Goal: Find specific page/section: Find specific page/section

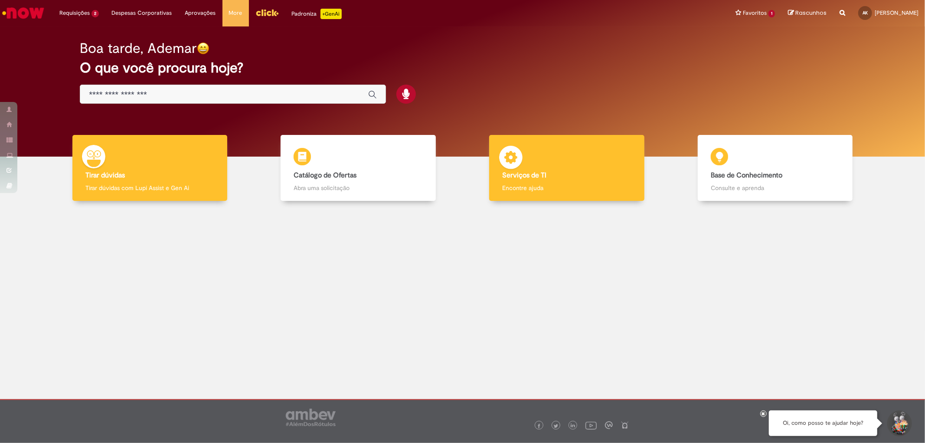
click at [515, 170] on img at bounding box center [511, 159] width 26 height 26
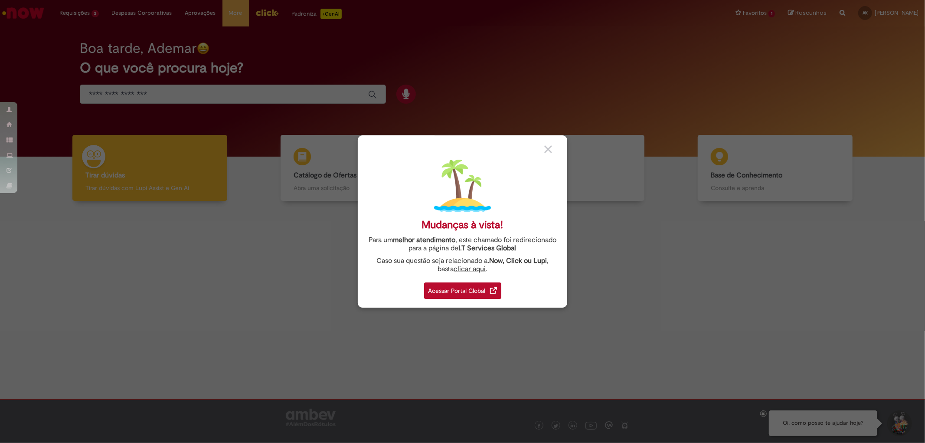
click at [465, 289] on div "Acessar Portal Global" at bounding box center [462, 290] width 77 height 16
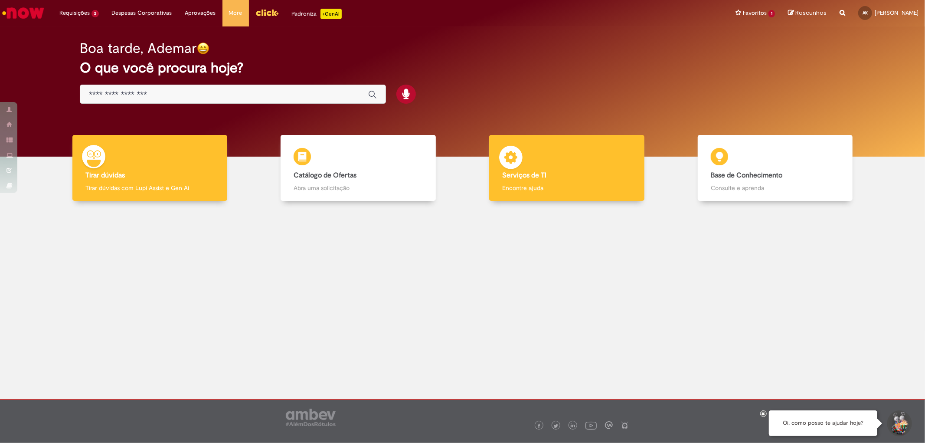
click at [524, 181] on div "Serviços de TI Serviços de TI Encontre ajuda" at bounding box center [566, 168] width 155 height 66
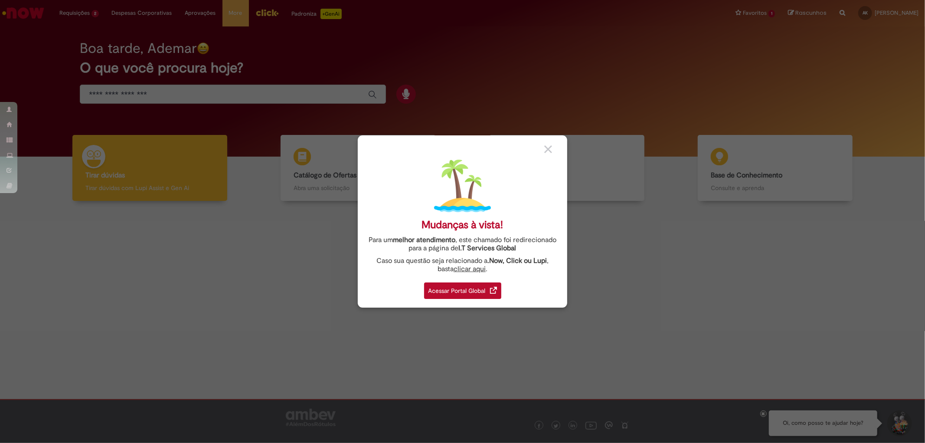
click at [453, 286] on div "Acessar Portal Global" at bounding box center [462, 290] width 77 height 16
